Goal: Task Accomplishment & Management: Use online tool/utility

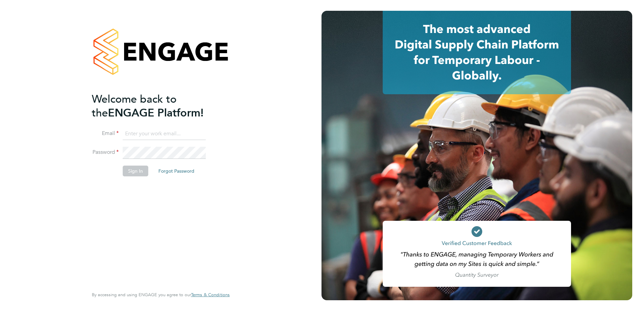
type input "fidel.hill@vistry.co.uk"
click at [142, 167] on button "Sign In" at bounding box center [136, 170] width 26 height 11
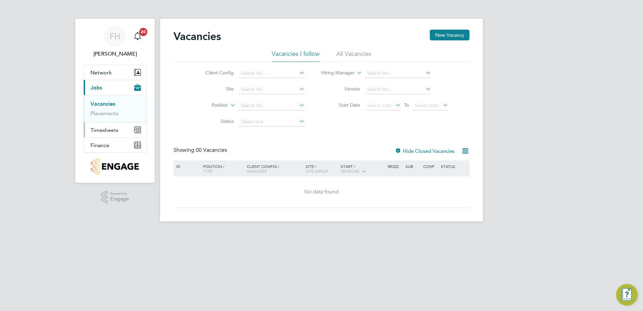
click at [111, 131] on span "Timesheets" at bounding box center [104, 130] width 28 height 6
click at [110, 121] on link "Timesheets" at bounding box center [104, 119] width 28 height 6
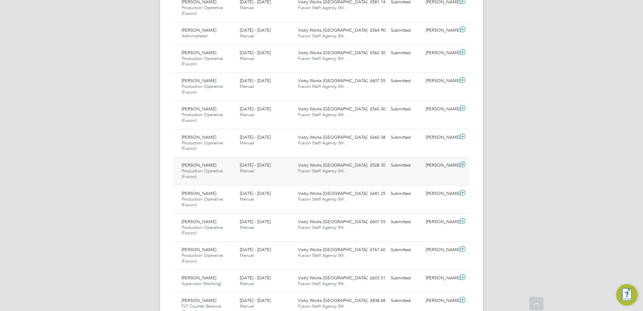
click at [464, 165] on icon at bounding box center [462, 164] width 8 height 5
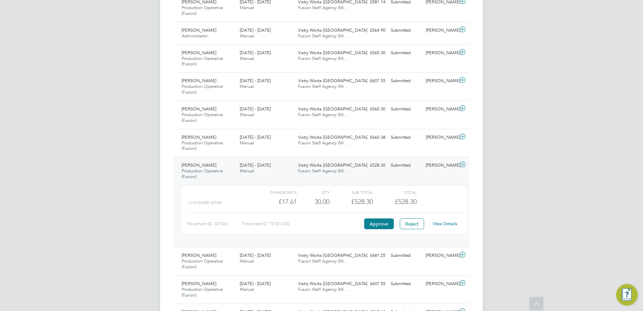
click at [462, 166] on icon at bounding box center [462, 164] width 8 height 5
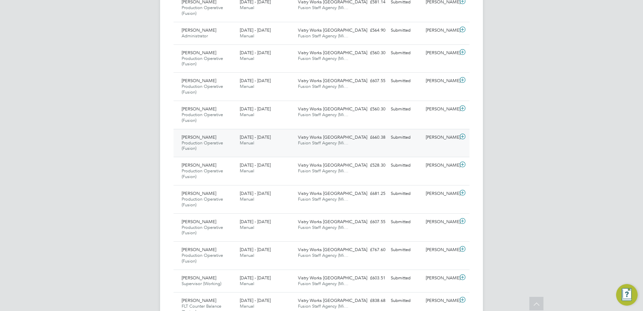
click at [463, 138] on icon at bounding box center [462, 136] width 8 height 5
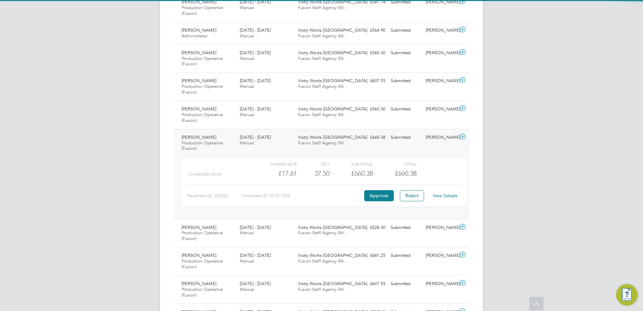
click at [463, 138] on icon at bounding box center [462, 136] width 8 height 5
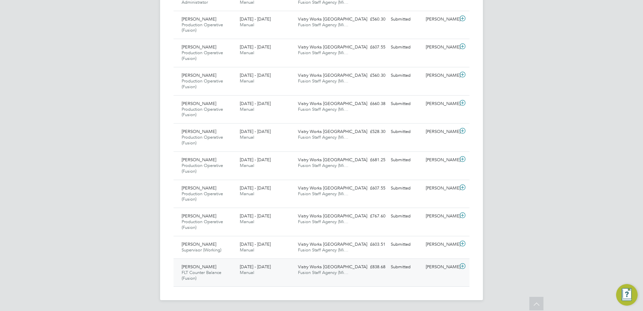
click at [464, 266] on icon at bounding box center [462, 265] width 8 height 5
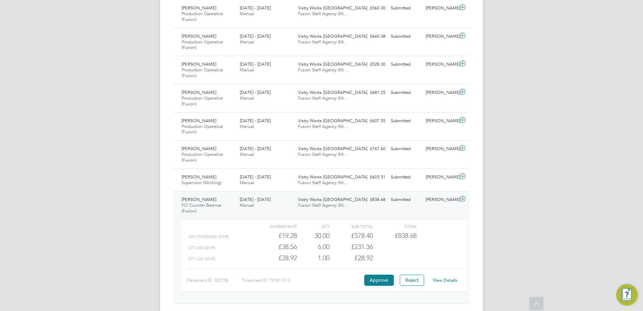
drag, startPoint x: 112, startPoint y: 230, endPoint x: 116, endPoint y: 230, distance: 3.7
click at [465, 200] on icon at bounding box center [462, 198] width 8 height 5
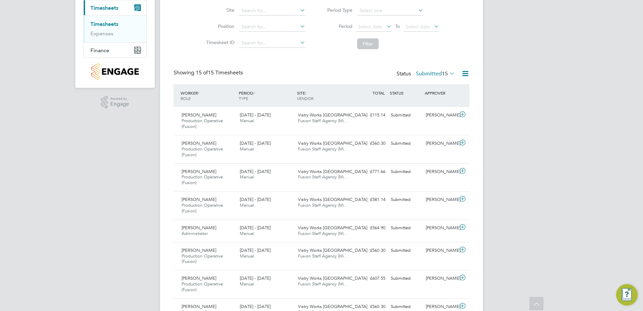
scroll to position [101, 0]
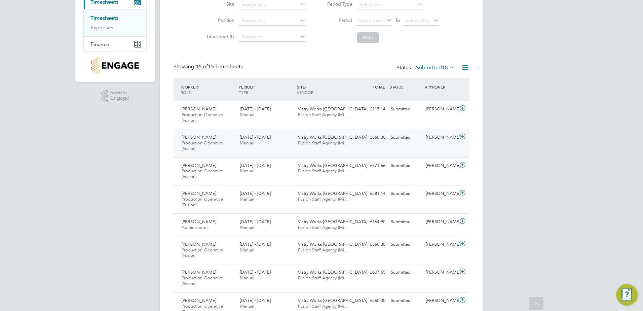
click at [464, 139] on icon at bounding box center [462, 136] width 8 height 5
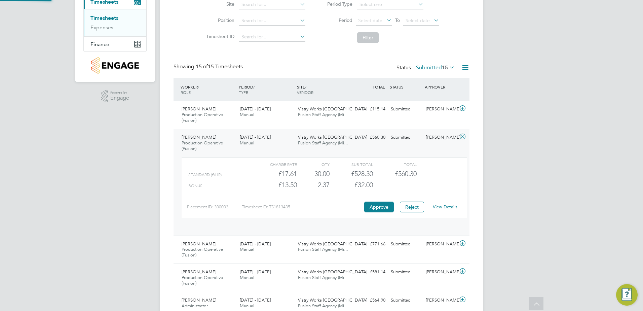
scroll to position [11, 66]
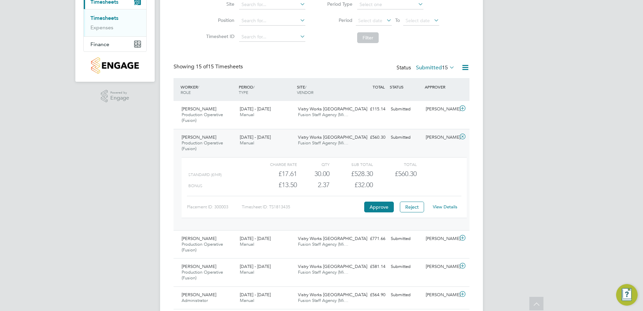
click at [444, 205] on link "View Details" at bounding box center [445, 207] width 25 height 6
click at [463, 137] on icon at bounding box center [462, 136] width 8 height 5
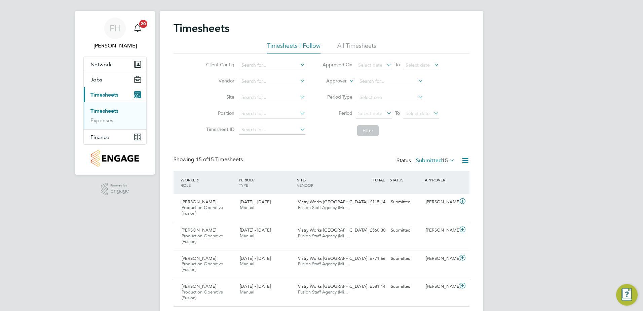
scroll to position [0, 0]
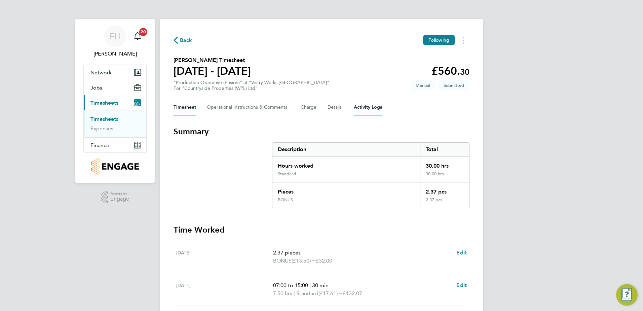
click at [374, 110] on Logs-tab "Activity Logs" at bounding box center [368, 107] width 28 height 16
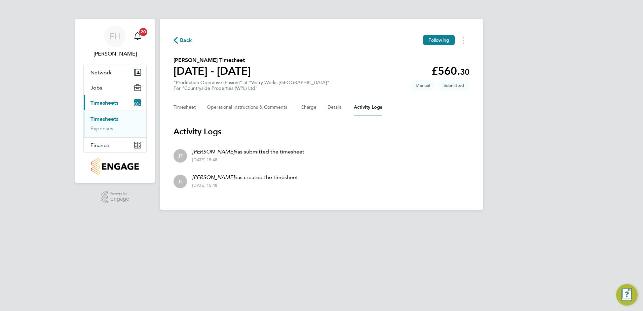
click at [364, 220] on html "FH [PERSON_NAME] Notifications 20 Applications: Network Team Members Sites Work…" at bounding box center [321, 110] width 643 height 220
click at [275, 220] on html "FH [PERSON_NAME] Notifications 20 Applications: Network Team Members Sites Work…" at bounding box center [321, 110] width 643 height 220
